Goal: Task Accomplishment & Management: Manage account settings

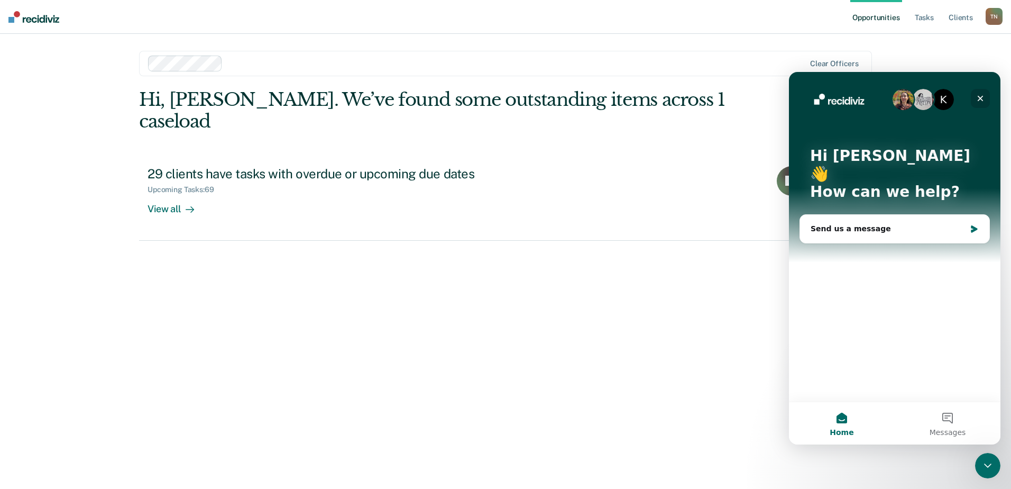
click at [978, 97] on icon "Close" at bounding box center [980, 98] width 8 height 8
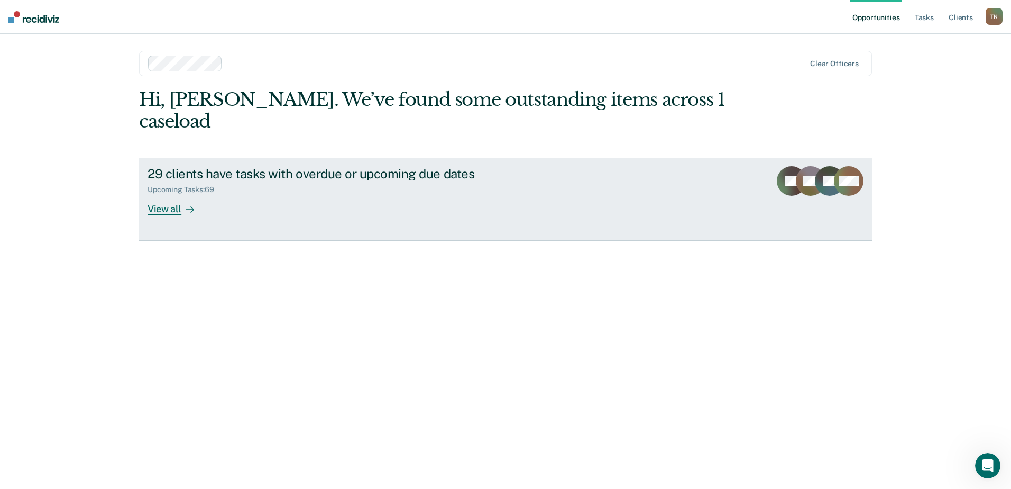
click at [200, 181] on div "Upcoming Tasks : 69" at bounding box center [333, 187] width 371 height 13
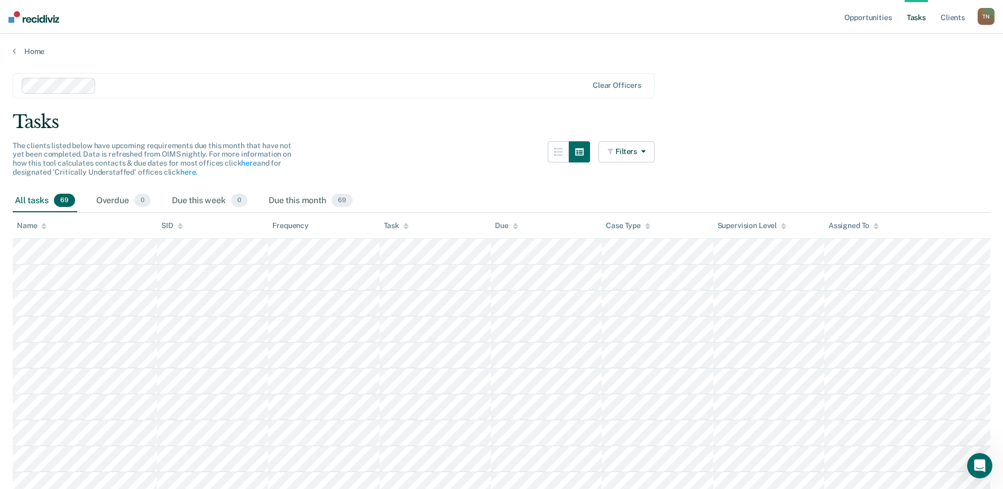
scroll to position [53, 0]
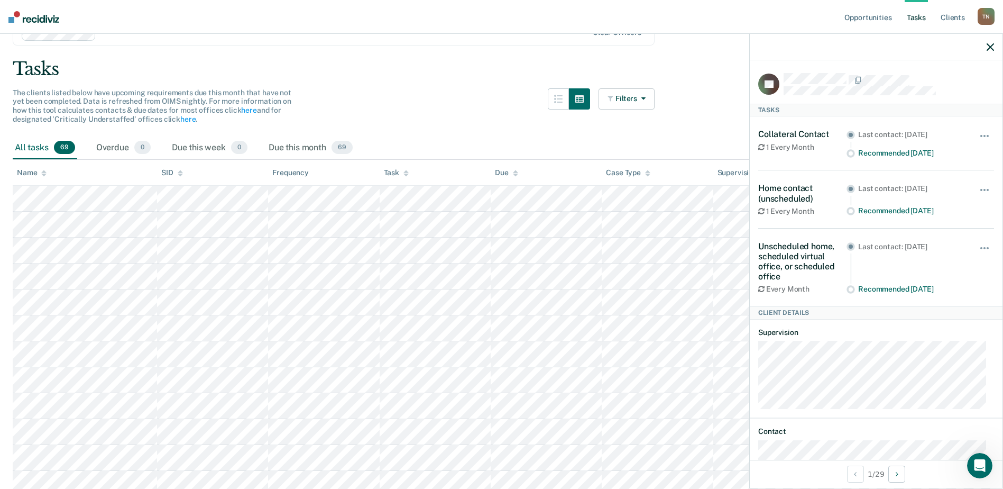
click at [992, 45] on icon "button" at bounding box center [990, 46] width 7 height 7
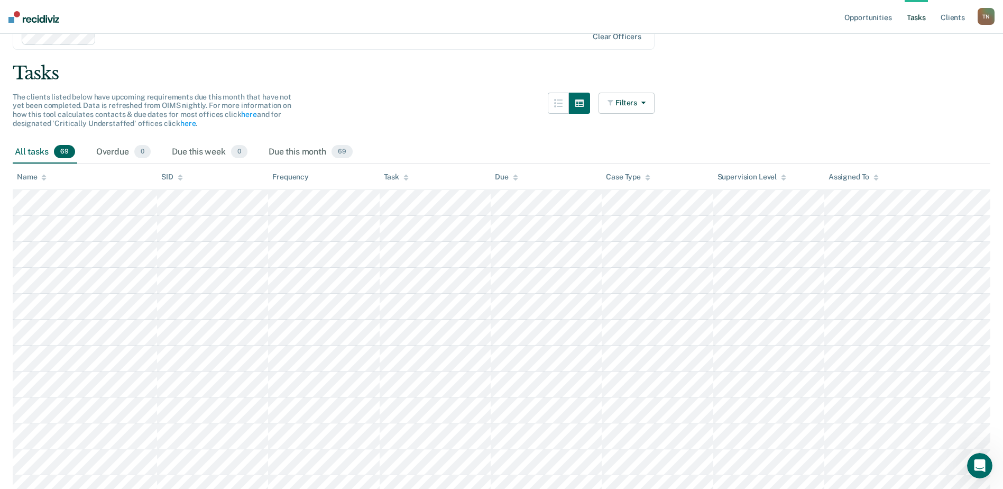
scroll to position [41, 0]
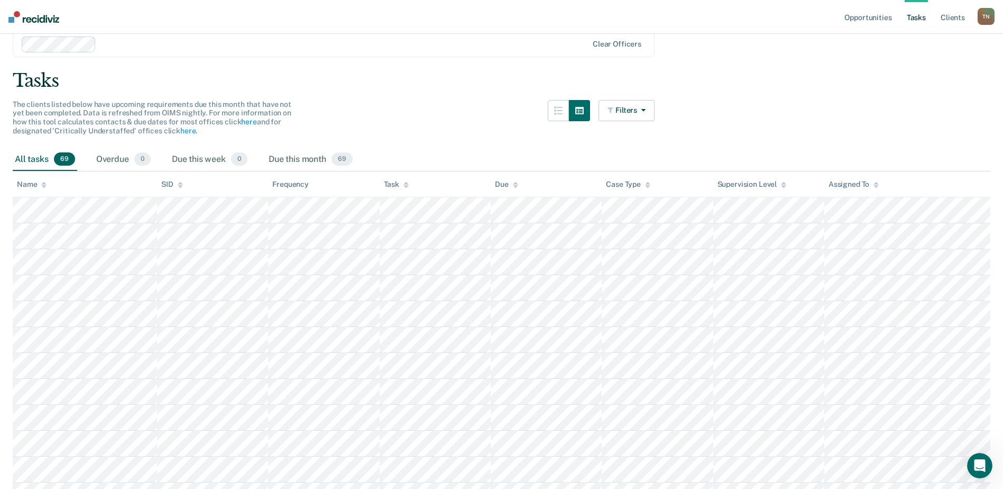
click at [404, 183] on icon at bounding box center [405, 184] width 5 height 7
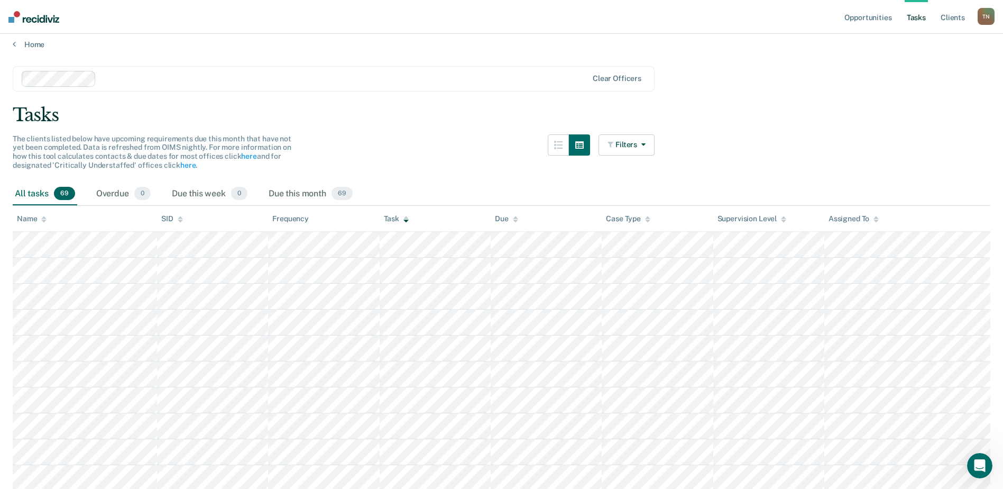
scroll to position [0, 0]
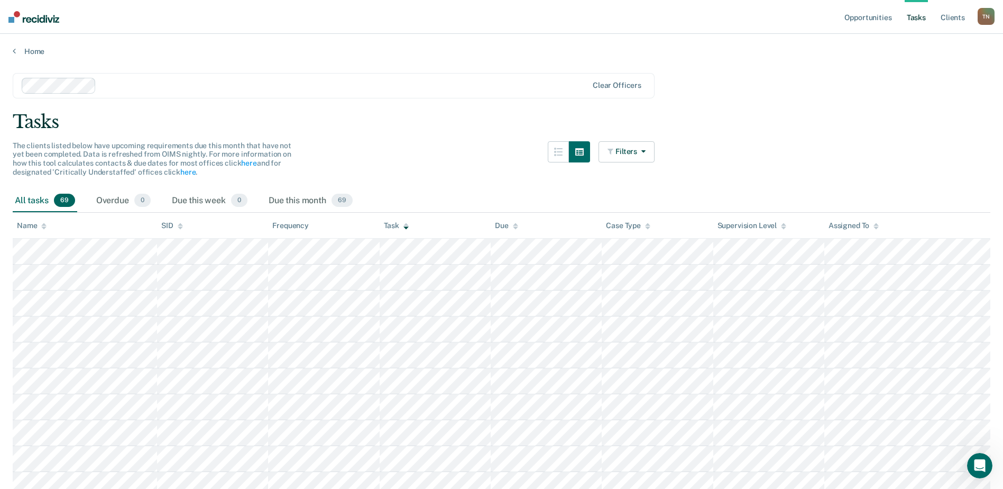
click at [406, 223] on icon at bounding box center [405, 226] width 5 height 7
click at [403, 226] on icon at bounding box center [405, 226] width 5 height 7
click at [383, 224] on th "Task" at bounding box center [435, 226] width 111 height 26
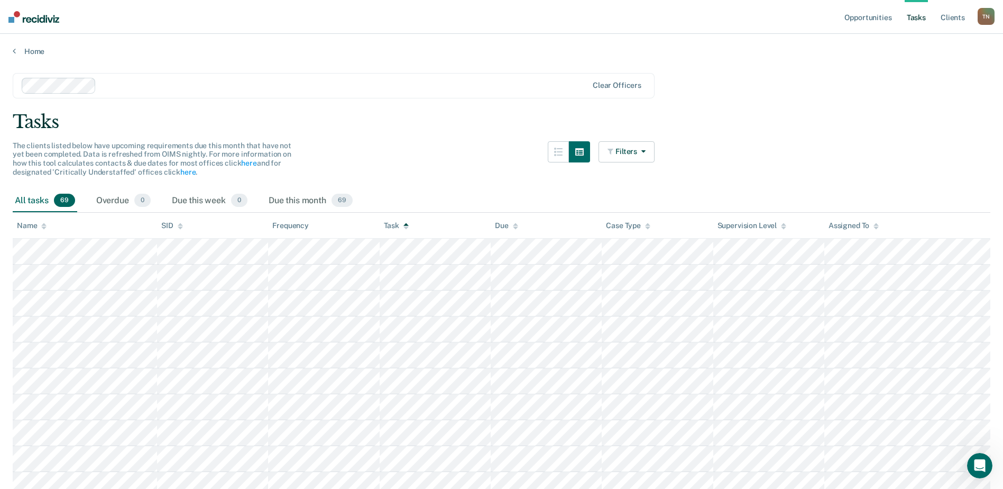
click at [387, 223] on div "Task" at bounding box center [396, 225] width 25 height 9
click at [390, 224] on div "Task" at bounding box center [396, 225] width 25 height 9
click at [23, 221] on div "Name" at bounding box center [32, 225] width 30 height 9
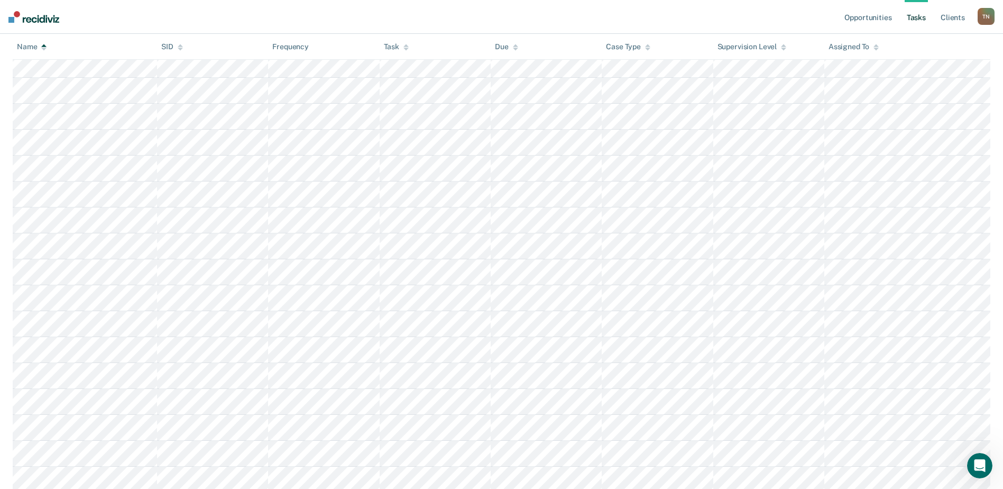
scroll to position [317, 0]
